Goal: Transaction & Acquisition: Purchase product/service

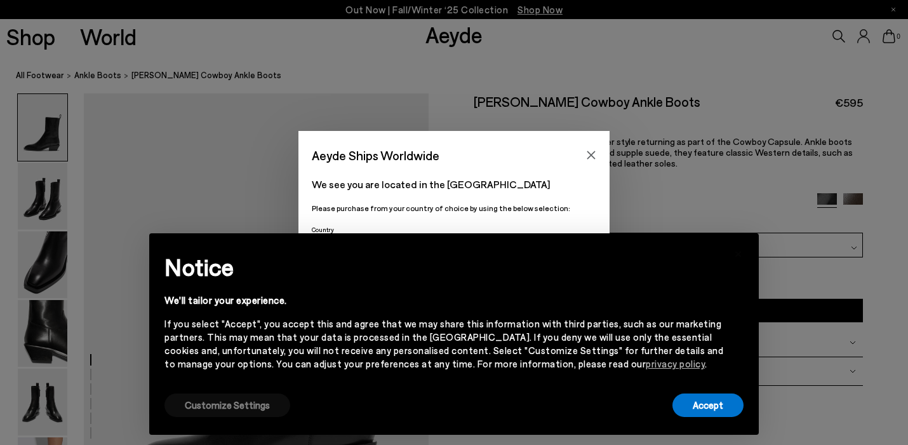
click at [249, 406] on button "Customize Settings" at bounding box center [227, 404] width 126 height 23
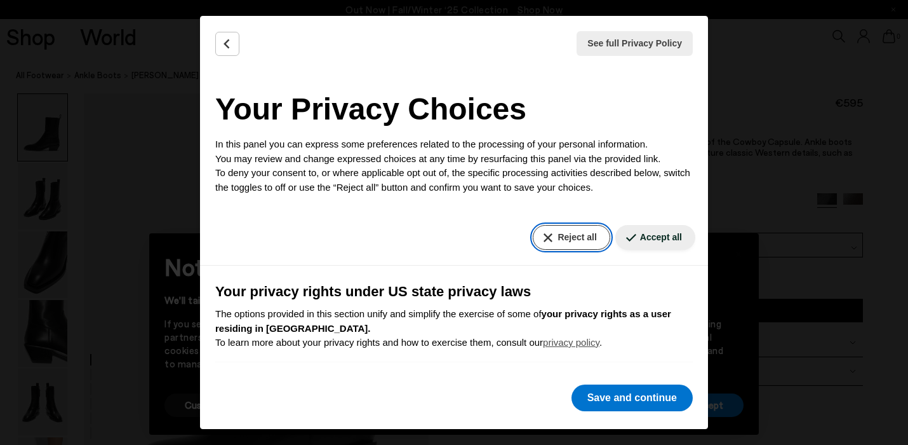
click at [573, 238] on button "Reject all" at bounding box center [571, 237] width 77 height 25
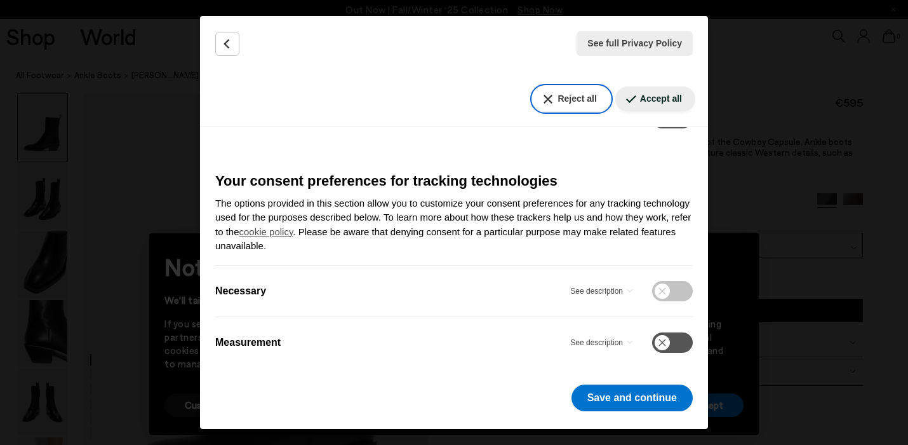
scroll to position [386, 0]
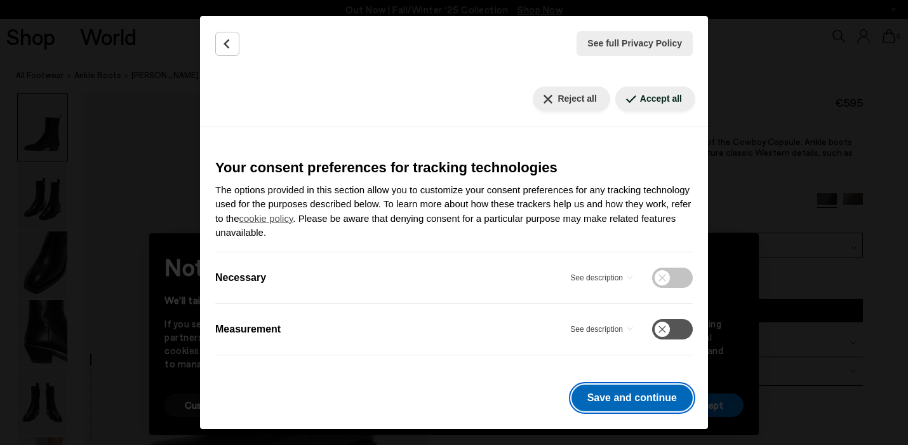
click at [630, 394] on button "Save and continue" at bounding box center [632, 397] width 121 height 27
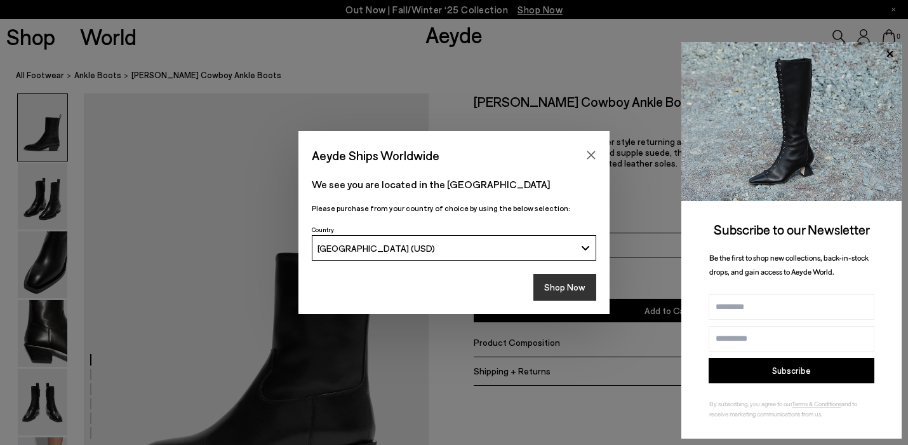
click at [574, 287] on button "Shop Now" at bounding box center [564, 287] width 63 height 27
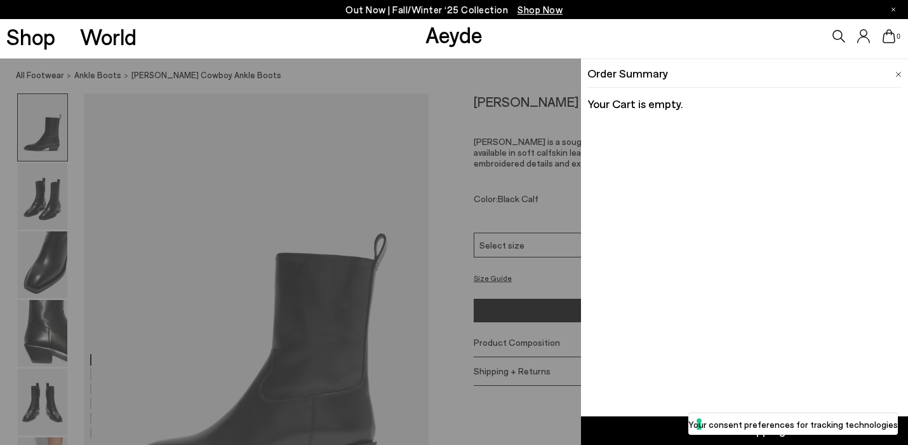
click at [898, 72] on img at bounding box center [898, 75] width 6 height 6
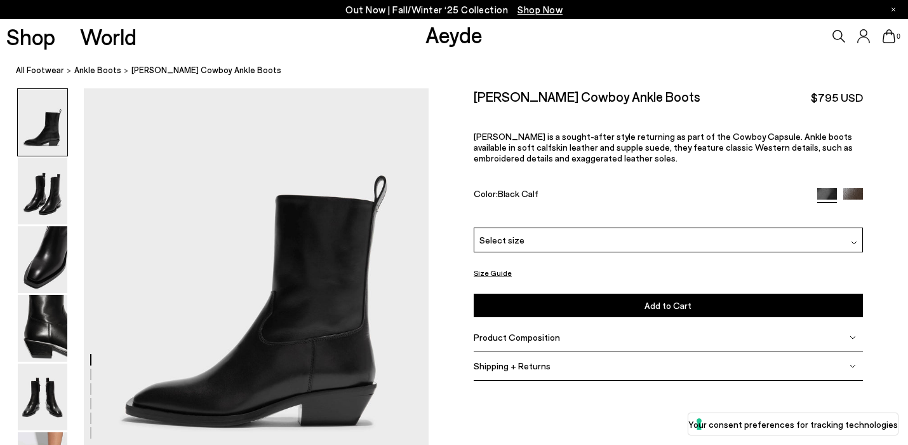
scroll to position [105, 0]
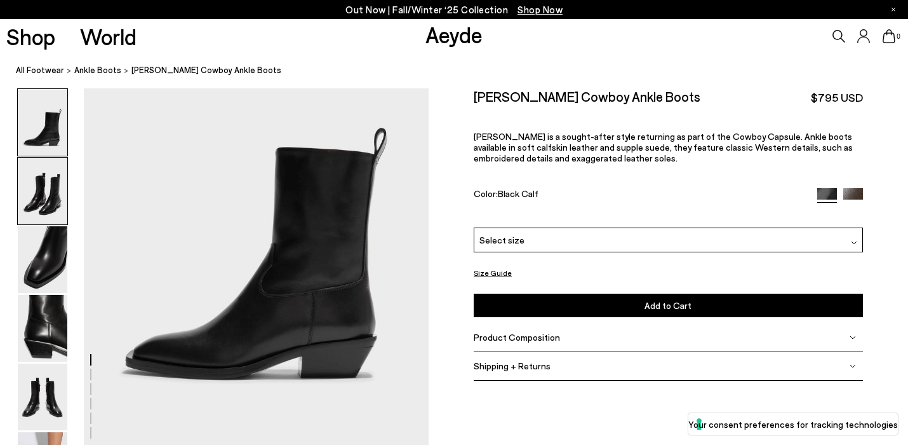
click at [47, 199] on img at bounding box center [43, 191] width 50 height 67
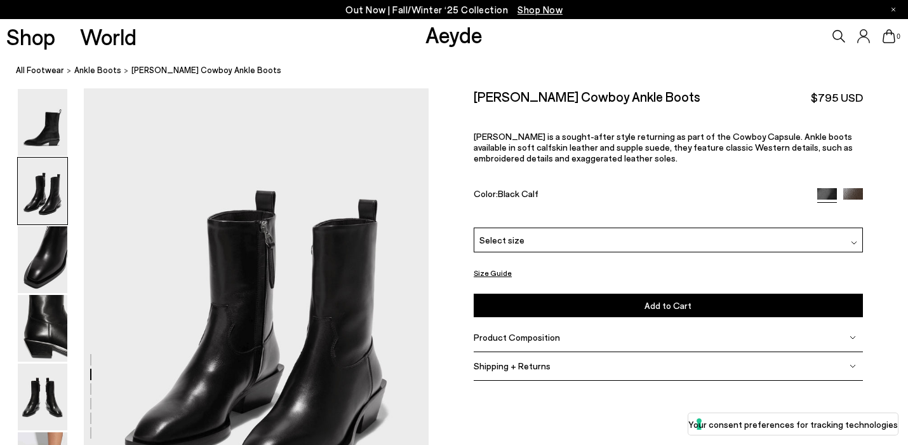
scroll to position [470, 0]
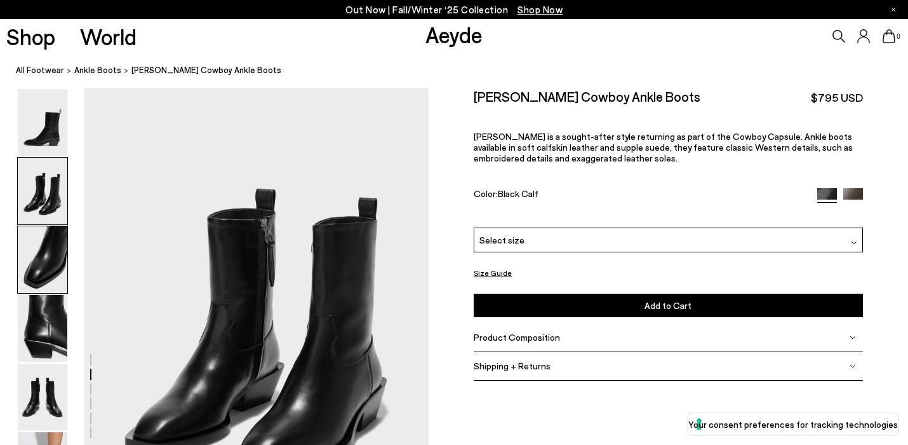
click at [50, 266] on img at bounding box center [43, 259] width 50 height 67
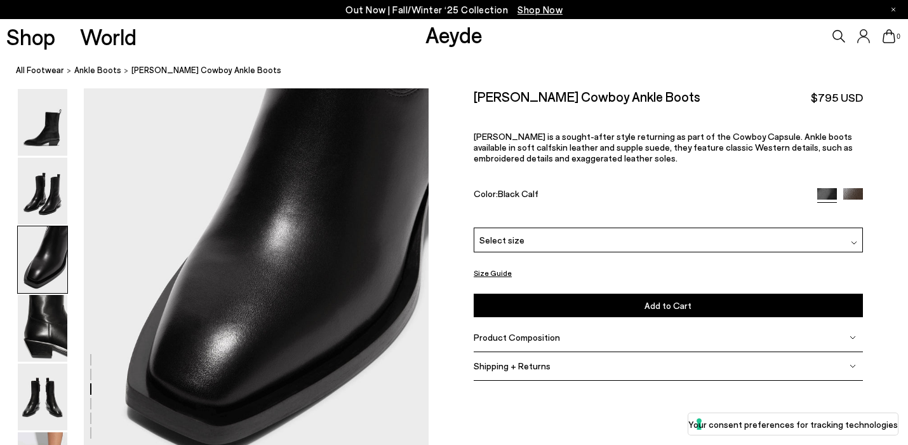
scroll to position [991, 0]
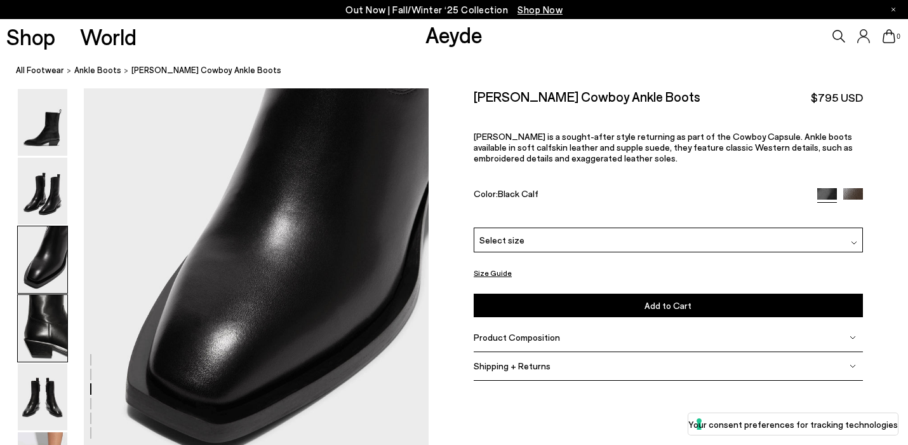
click at [55, 325] on img at bounding box center [43, 328] width 50 height 67
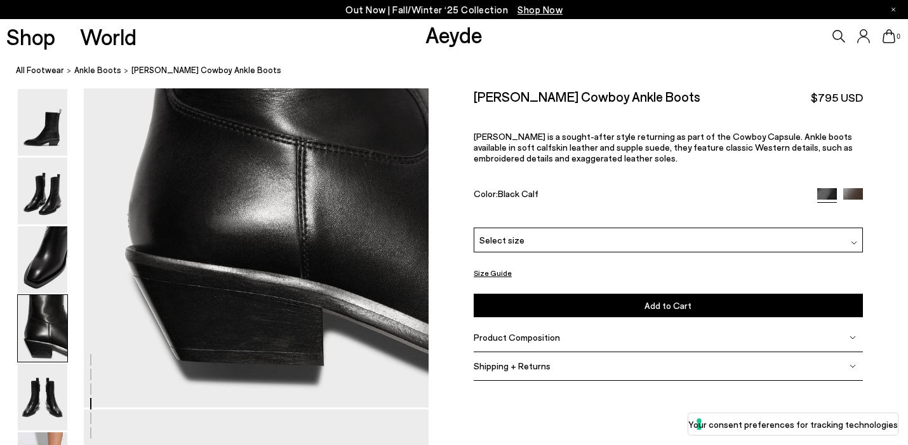
scroll to position [1544, 0]
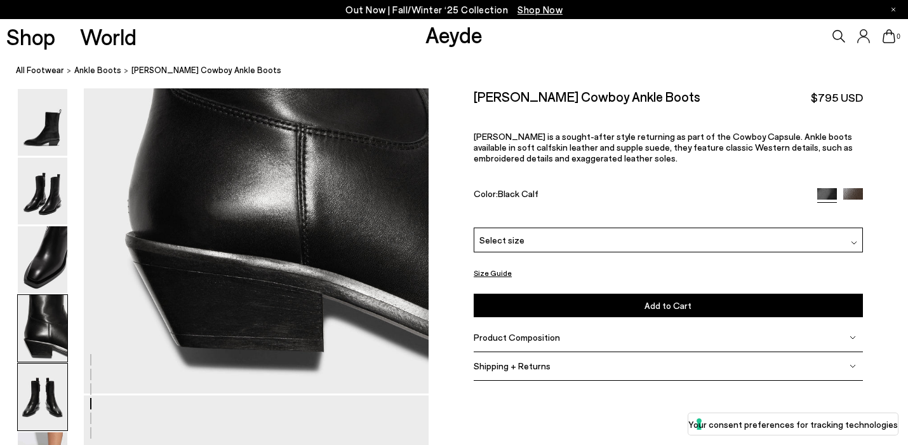
click at [50, 399] on img at bounding box center [43, 396] width 50 height 67
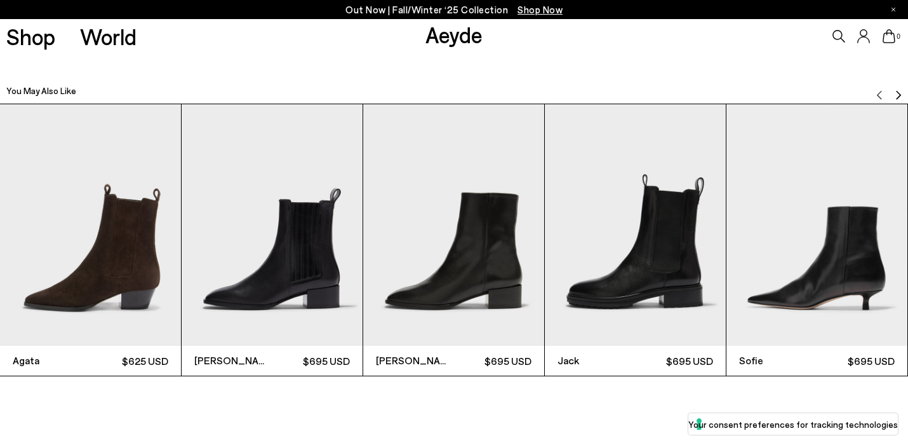
scroll to position [2852, 0]
